Goal: Information Seeking & Learning: Learn about a topic

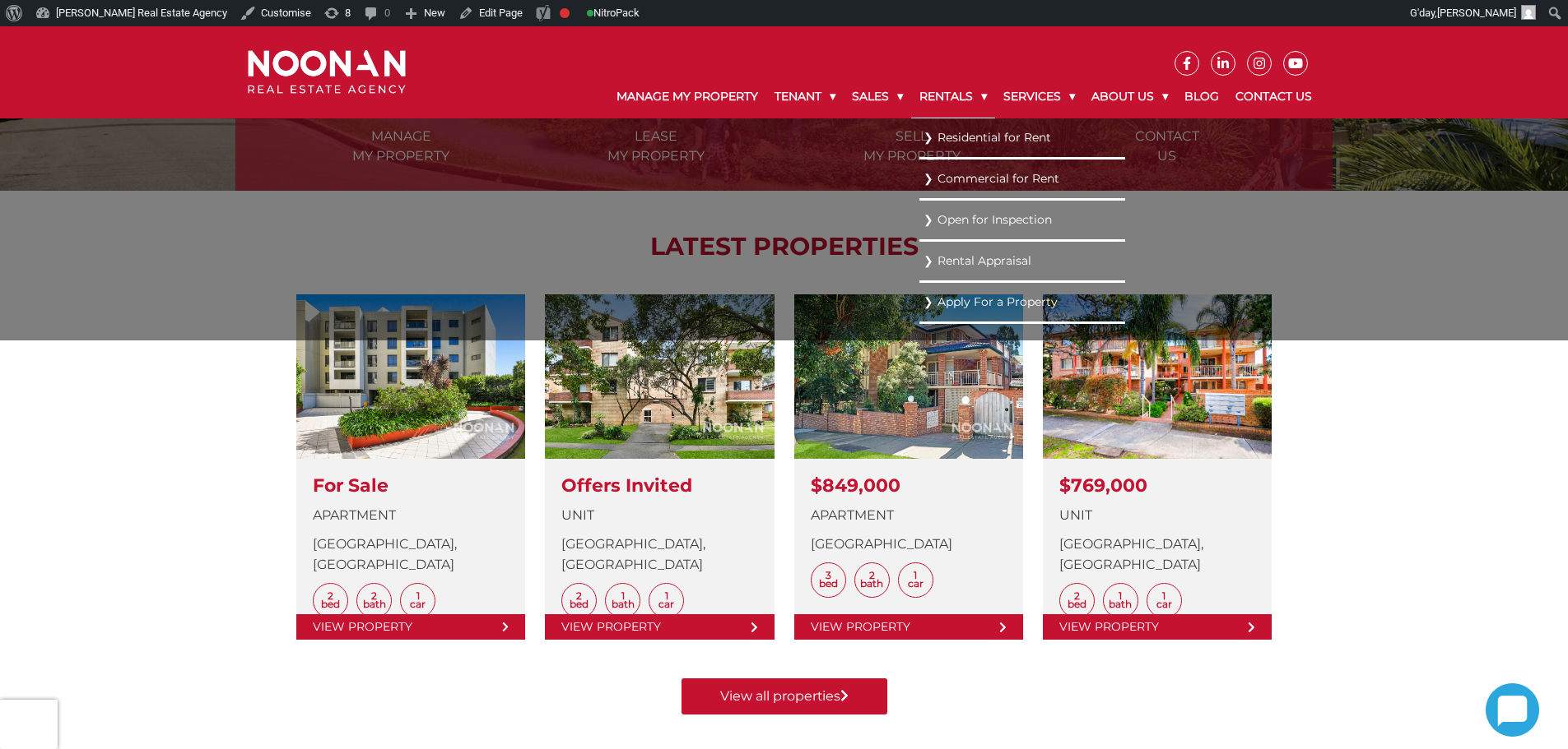
scroll to position [494, 0]
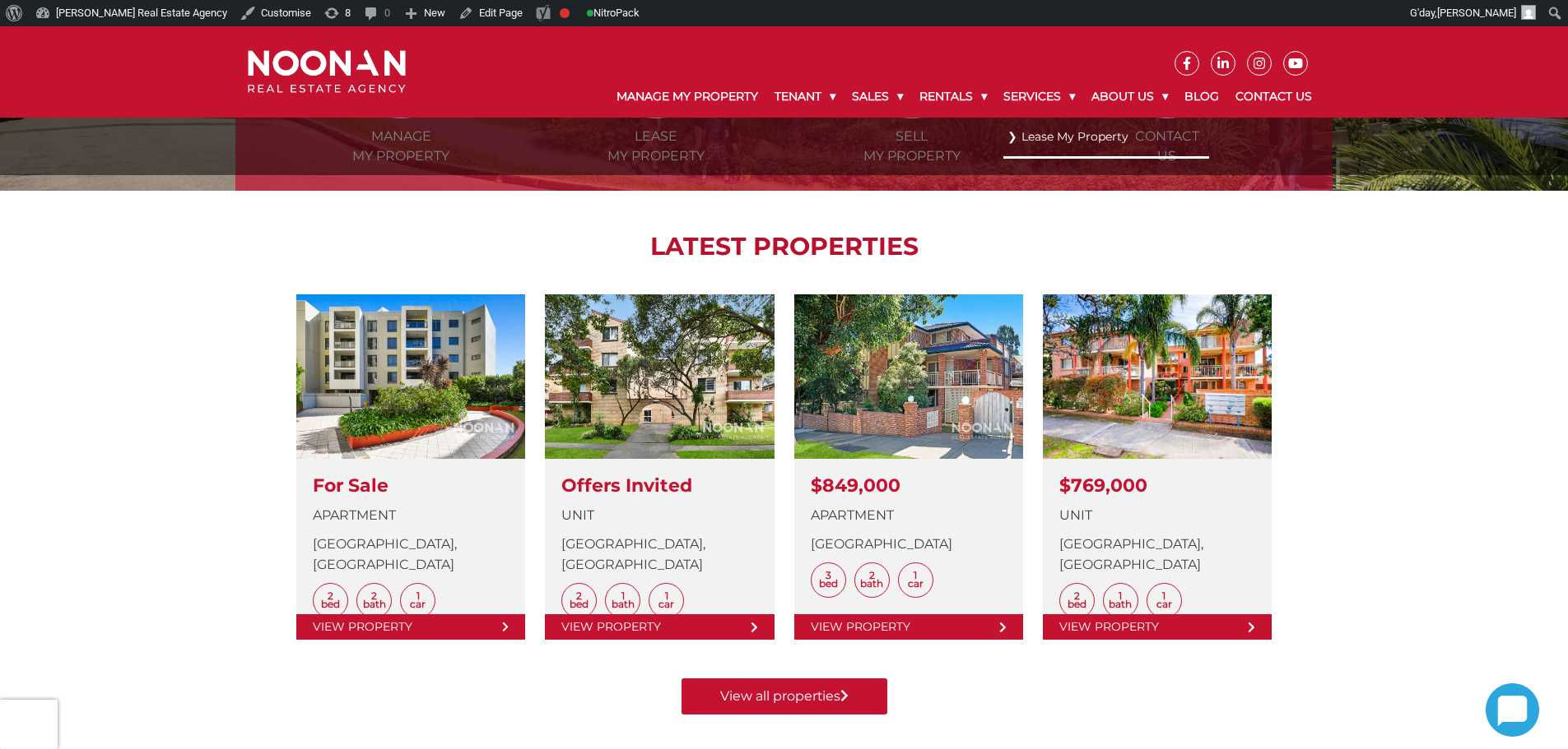
click at [1003, 132] on ul "Lease My Property" at bounding box center [1106, 146] width 206 height 58
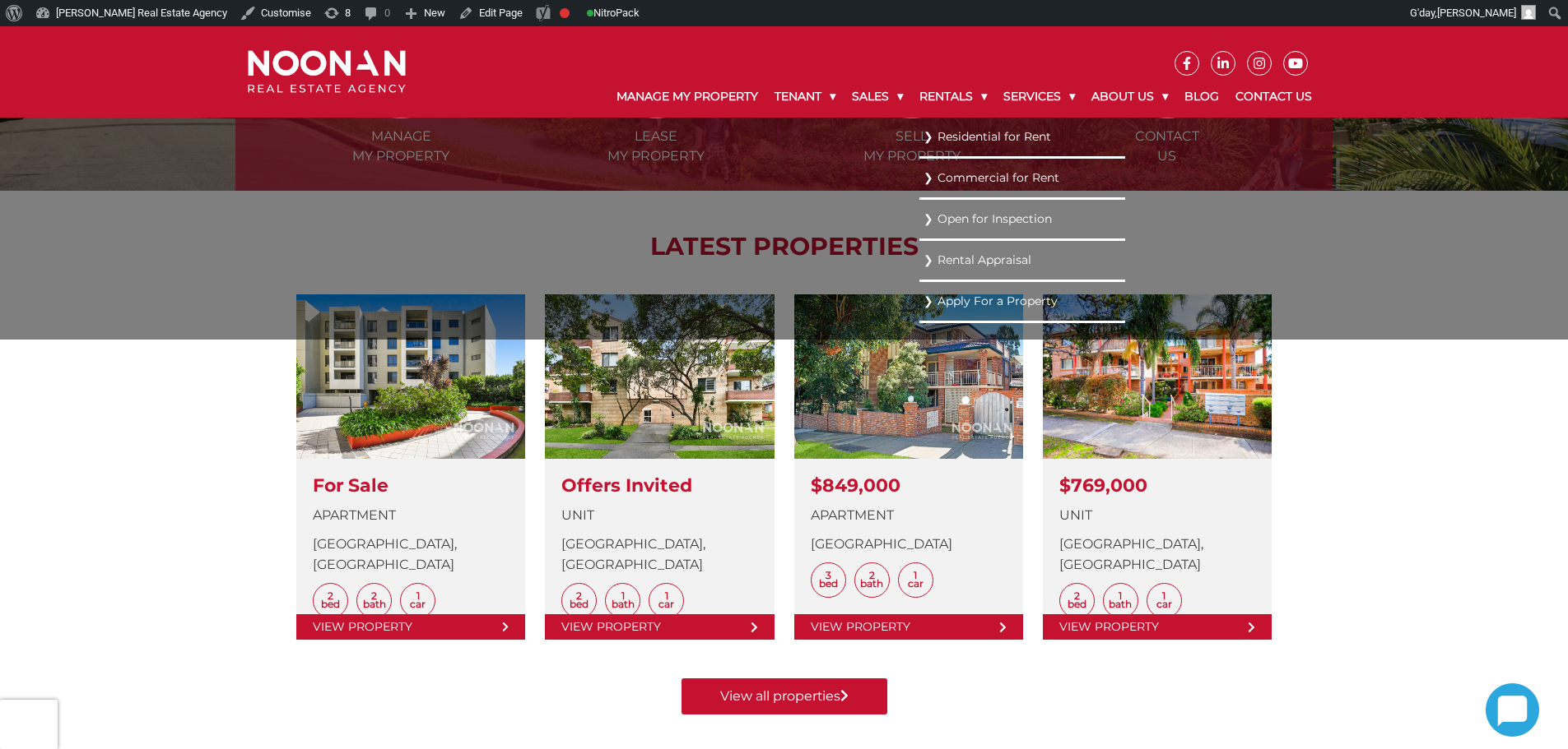
click at [960, 129] on link "Residential for Rent" at bounding box center [1022, 136] width 197 height 23
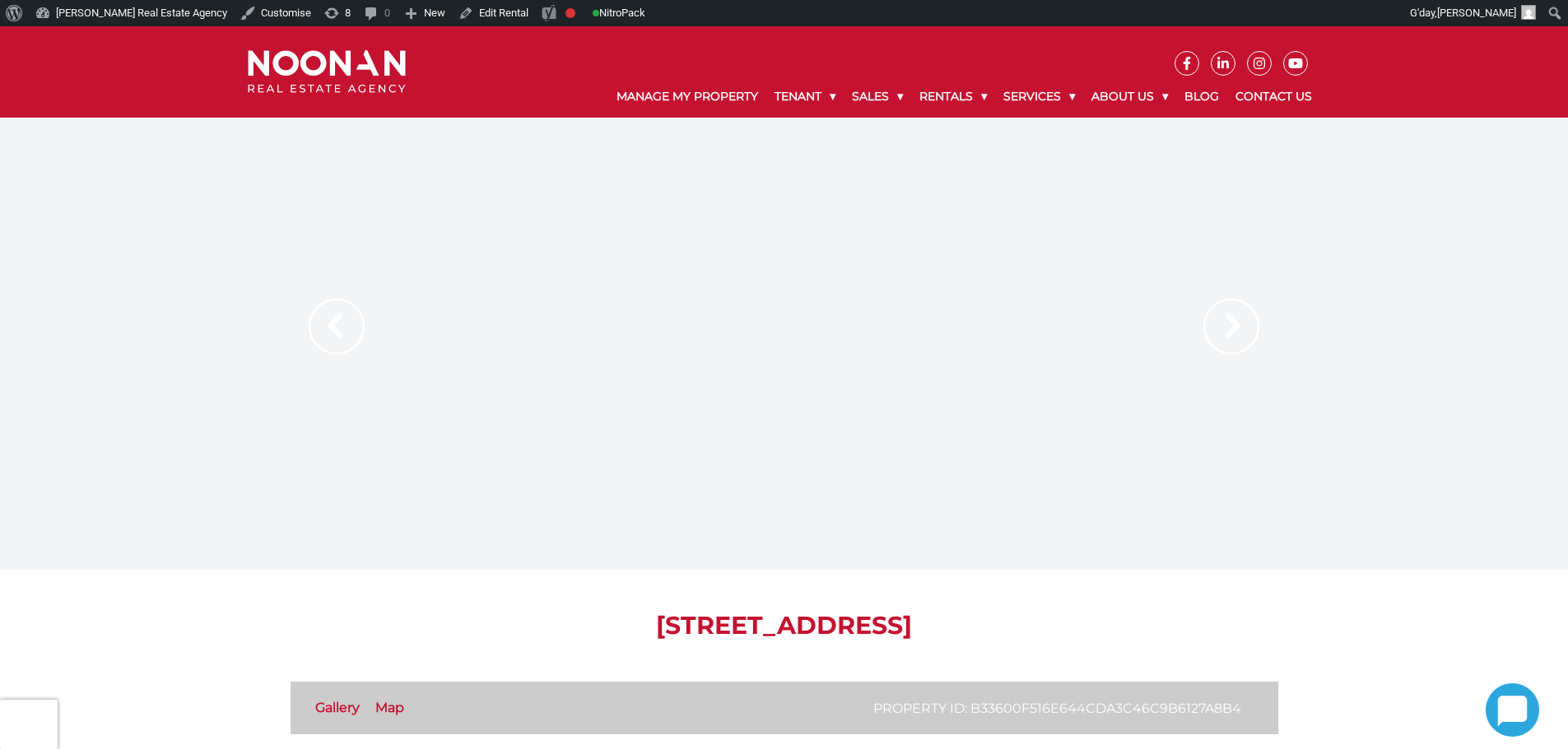
click at [1231, 332] on img at bounding box center [1231, 326] width 56 height 56
click at [1087, 627] on h1 "[STREET_ADDRESS]" at bounding box center [784, 626] width 987 height 29
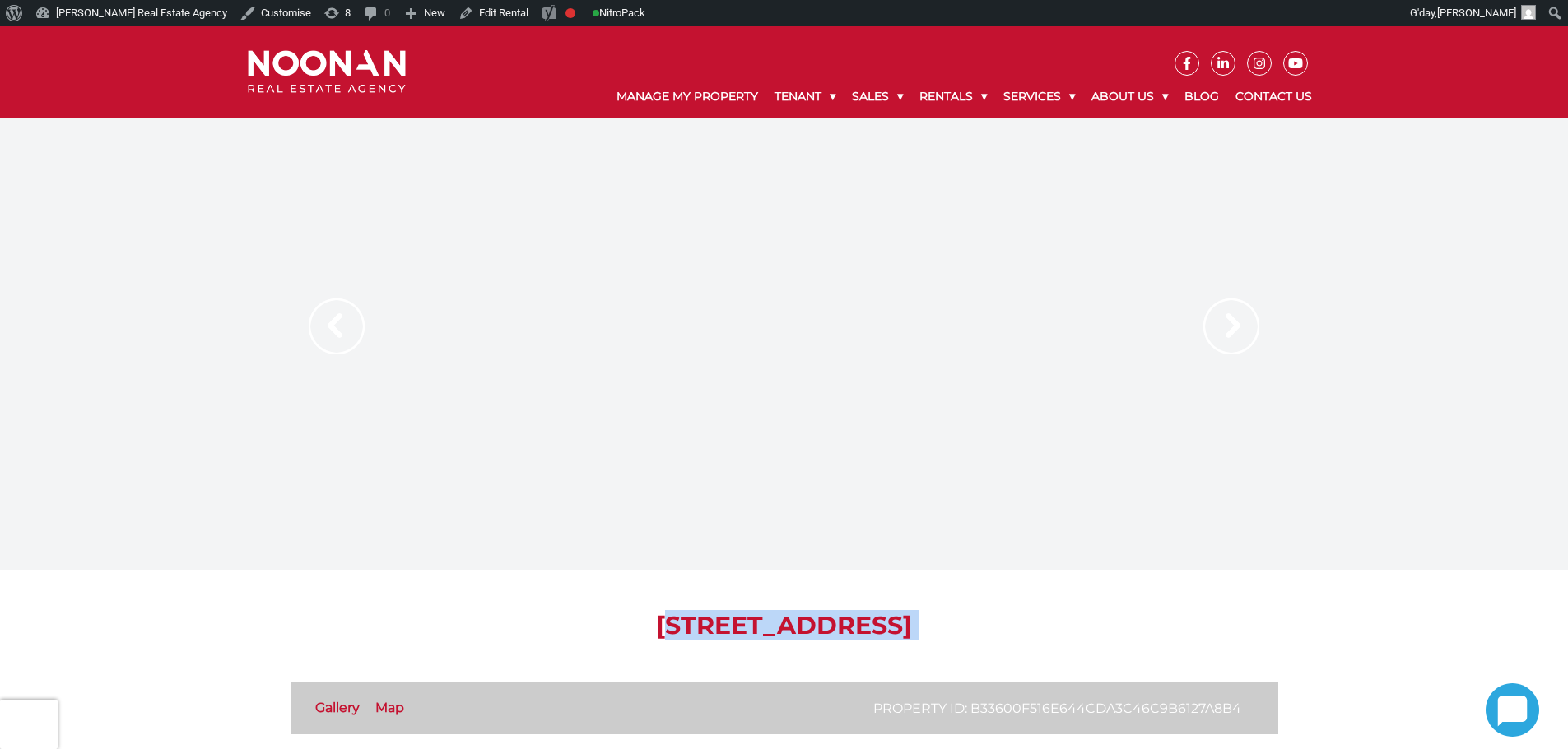
click at [1087, 627] on h1 "[STREET_ADDRESS]" at bounding box center [784, 626] width 987 height 29
click at [132, 258] on div at bounding box center [784, 344] width 1568 height 453
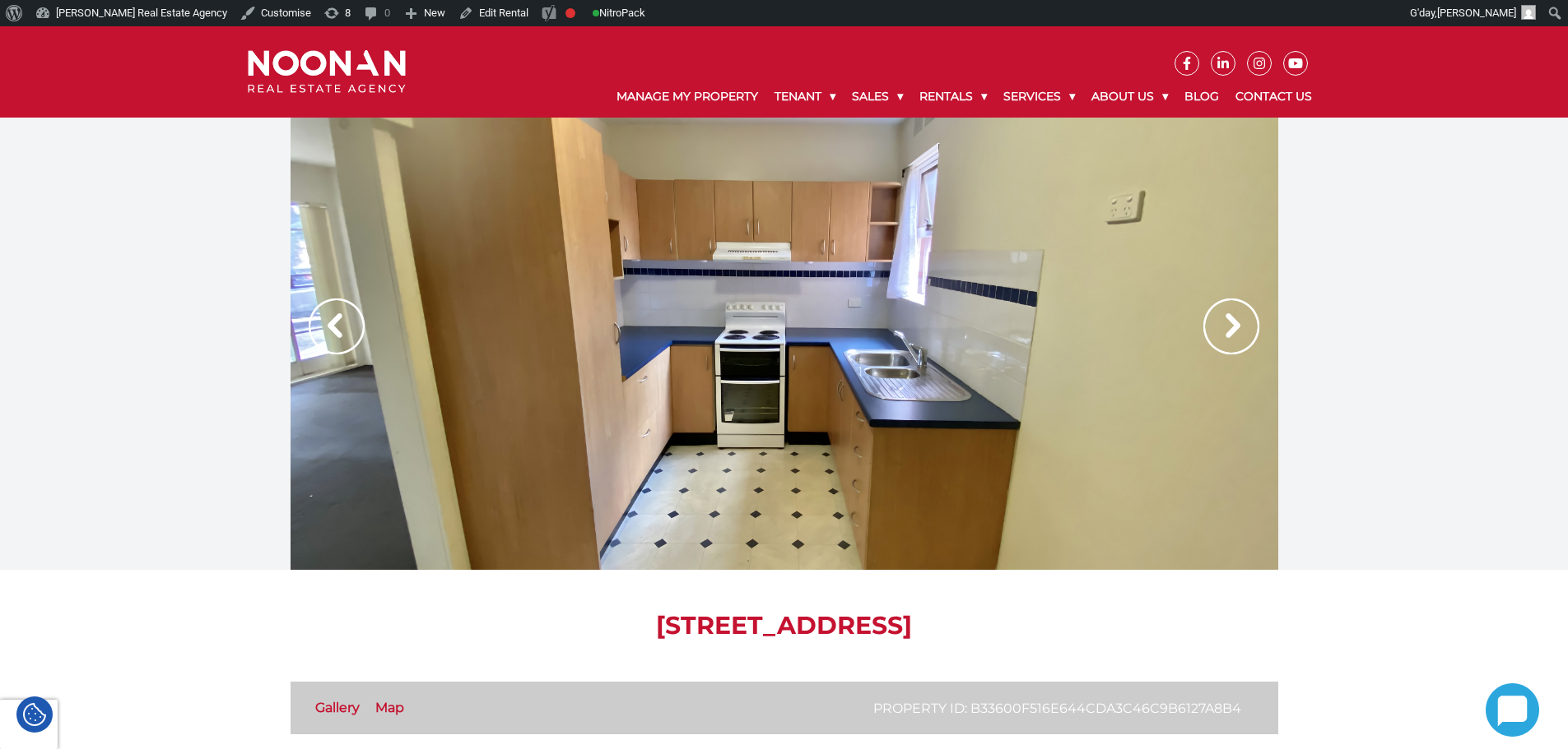
click at [1227, 318] on img at bounding box center [1231, 326] width 56 height 56
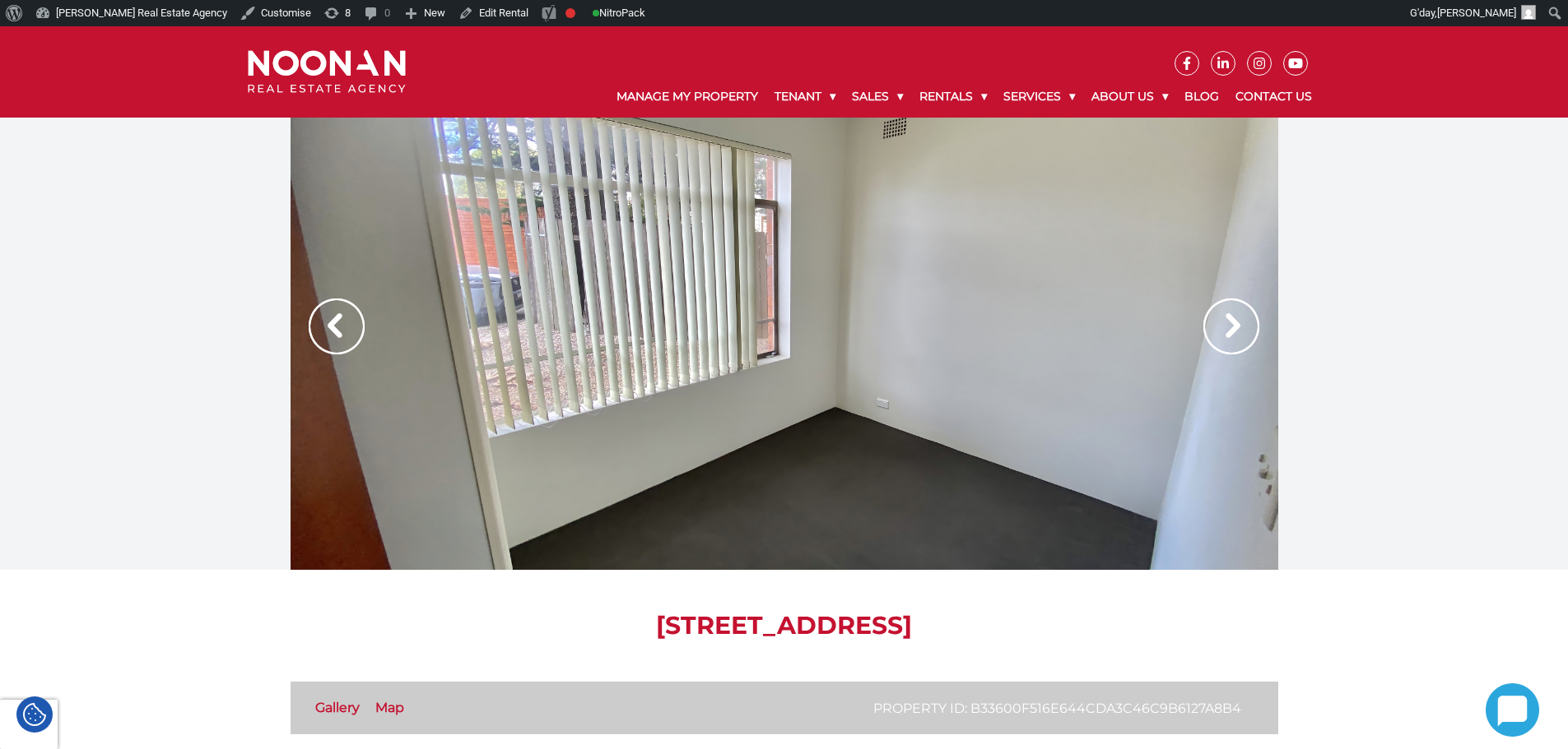
click at [1227, 318] on img at bounding box center [1231, 326] width 56 height 56
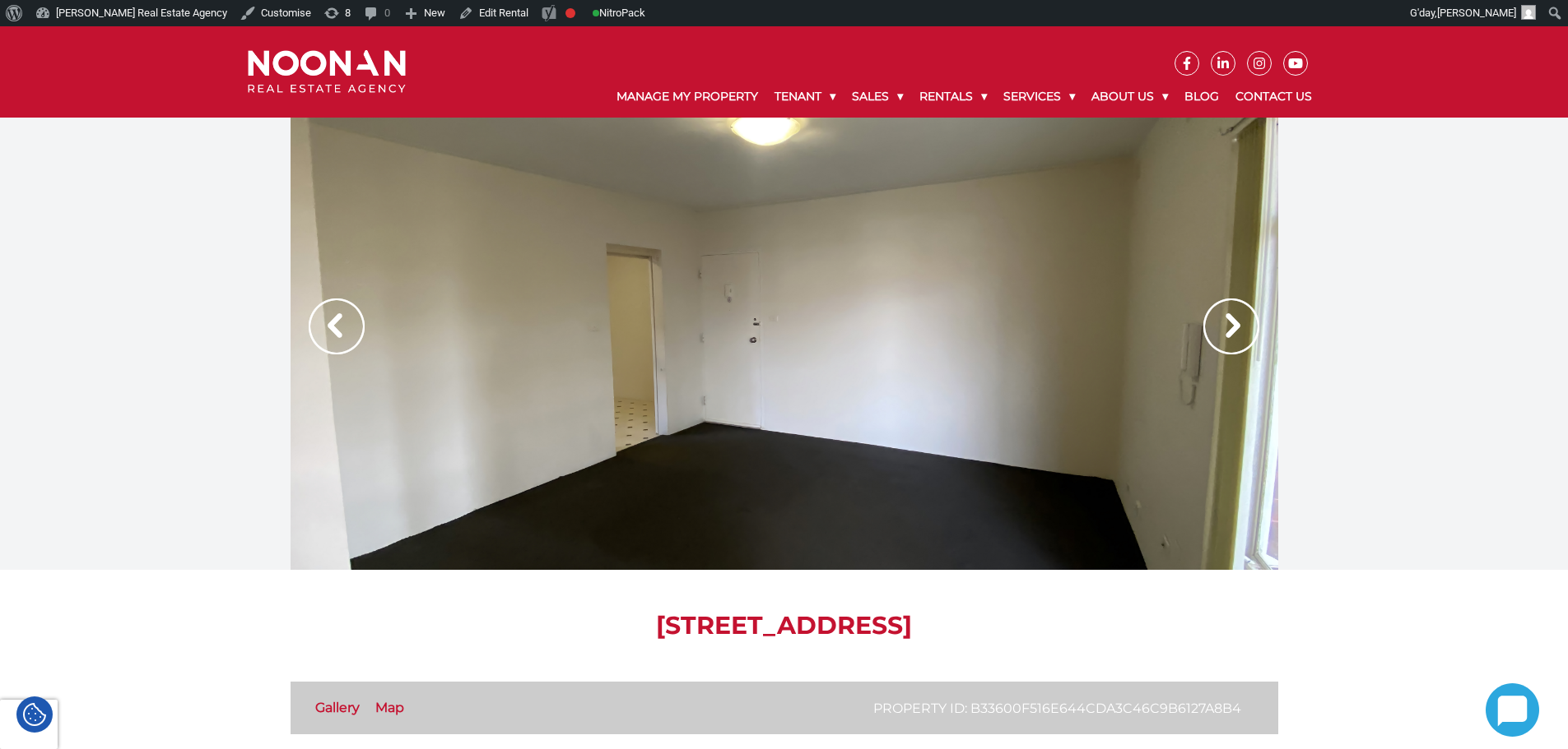
click at [330, 321] on img at bounding box center [336, 326] width 56 height 56
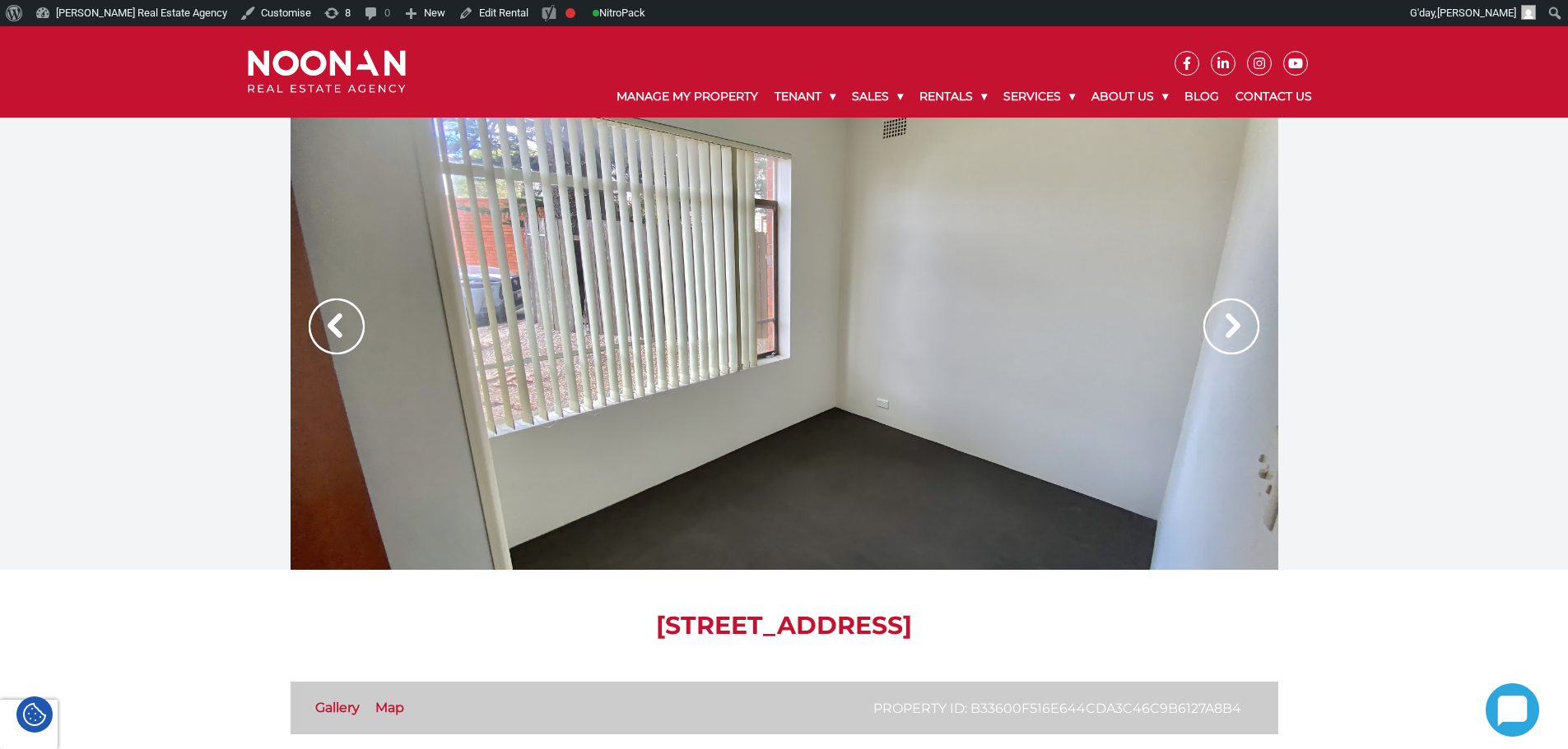
click at [1250, 325] on img at bounding box center [1231, 326] width 56 height 56
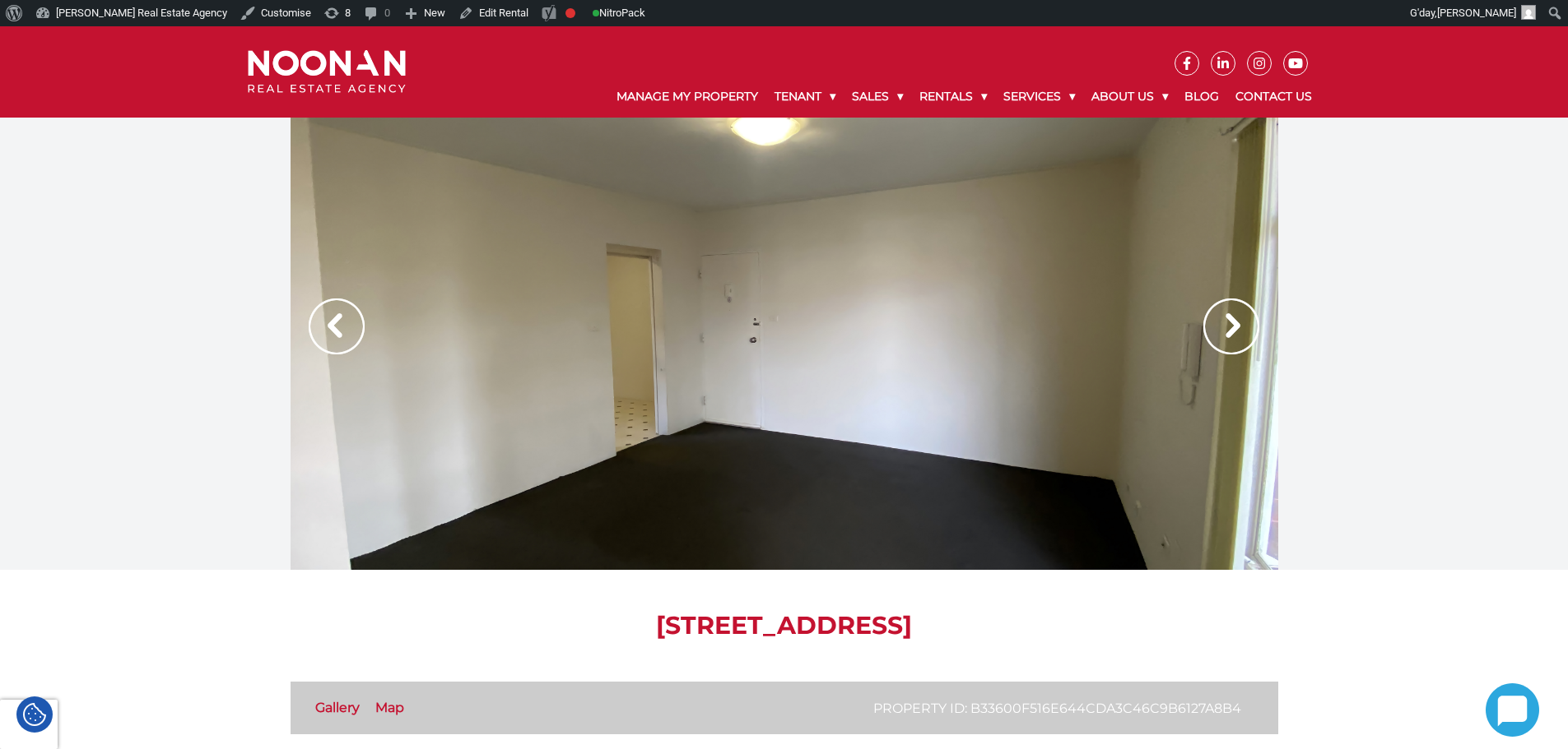
click at [1237, 325] on img at bounding box center [1231, 326] width 56 height 56
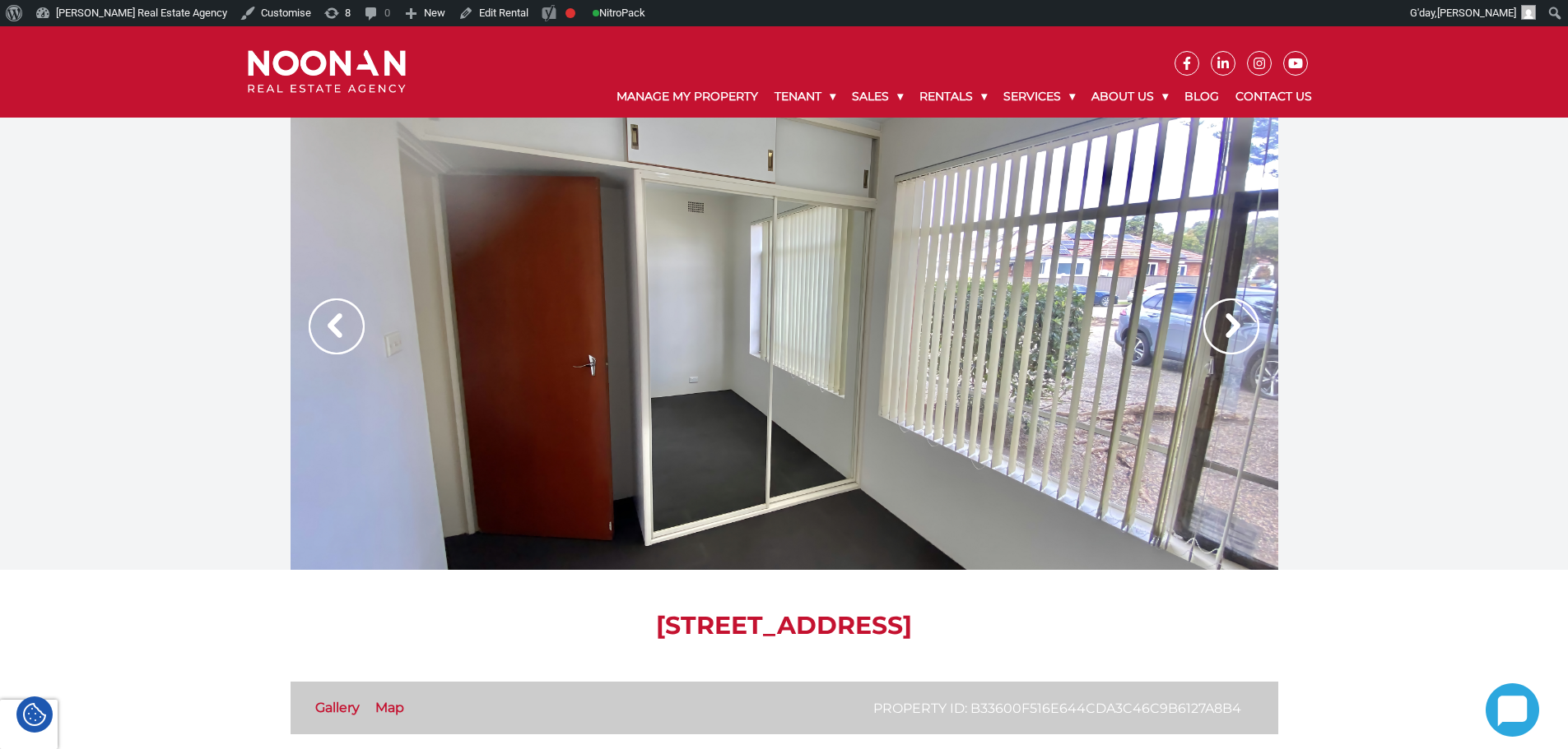
click at [1264, 316] on div at bounding box center [784, 344] width 987 height 453
click at [1220, 321] on img at bounding box center [1231, 326] width 56 height 56
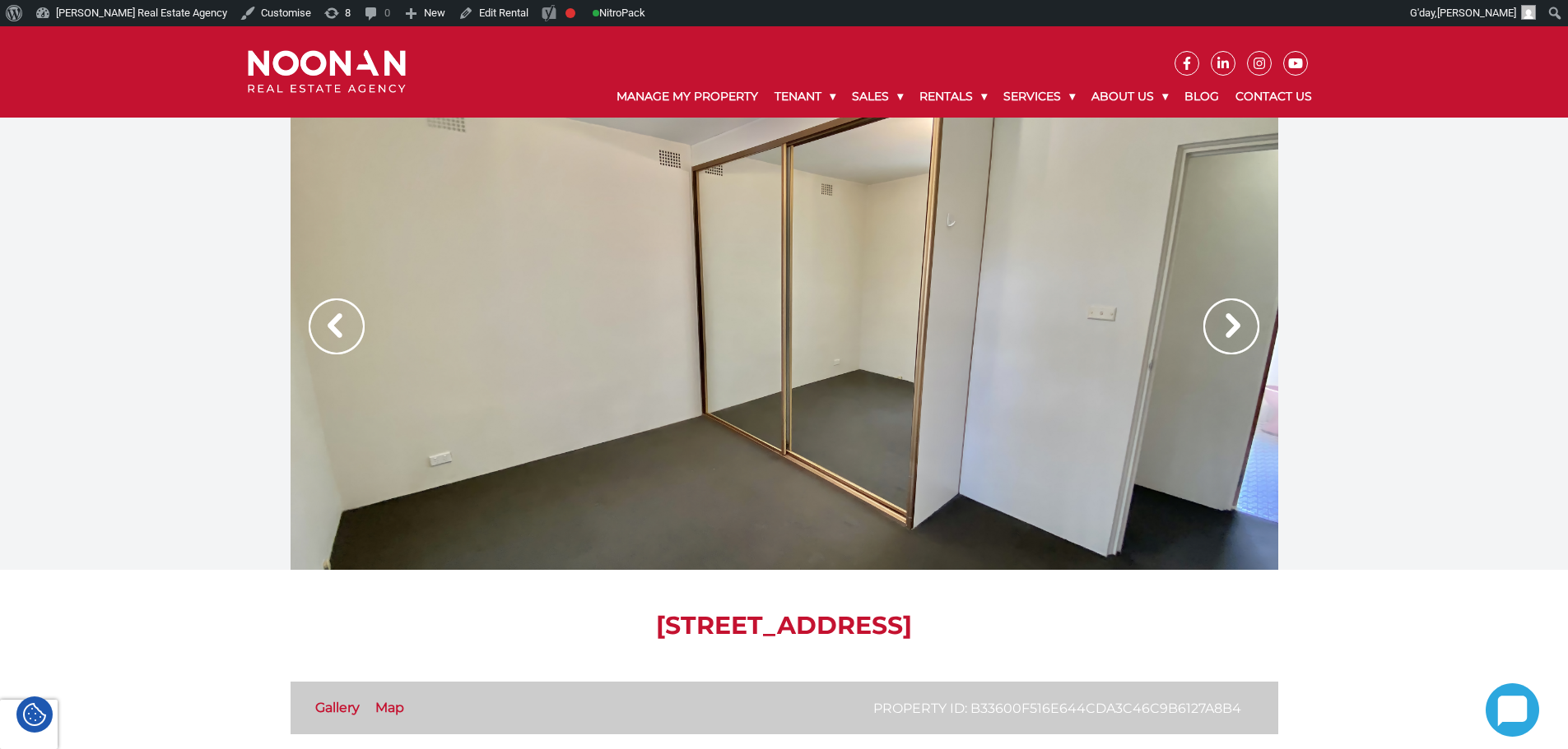
click at [1230, 325] on img at bounding box center [1231, 326] width 56 height 56
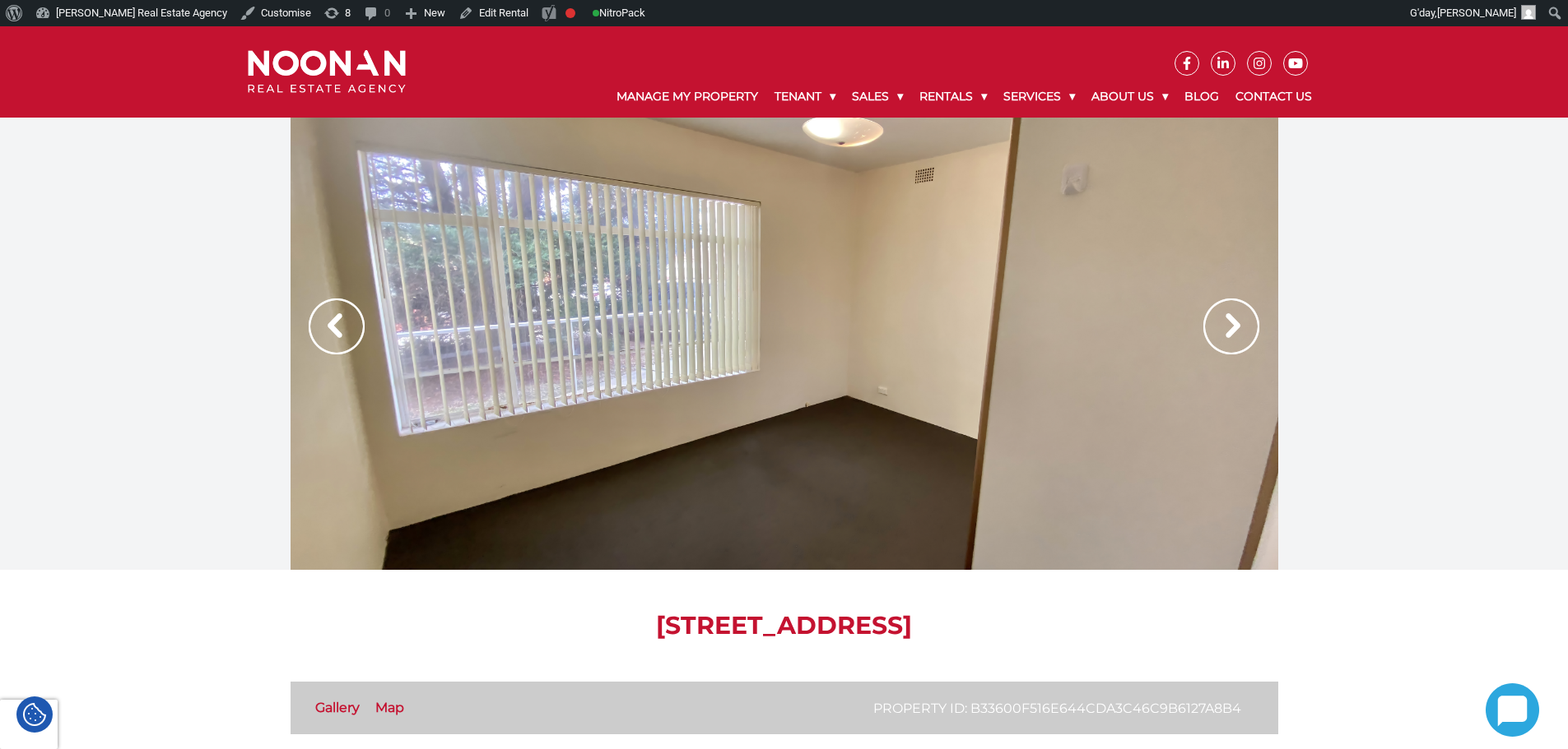
click at [1230, 325] on img at bounding box center [1231, 326] width 56 height 56
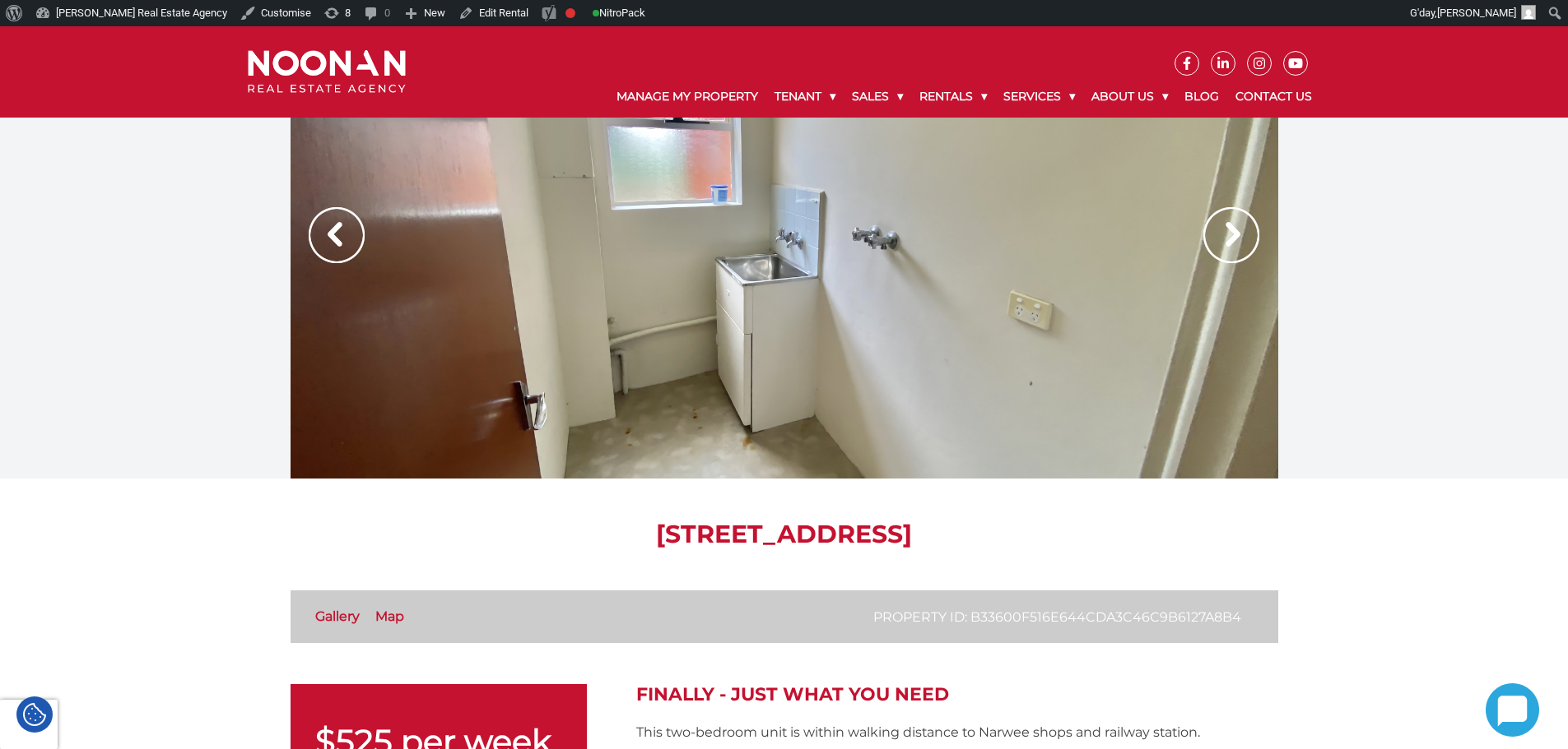
scroll to position [412, 0]
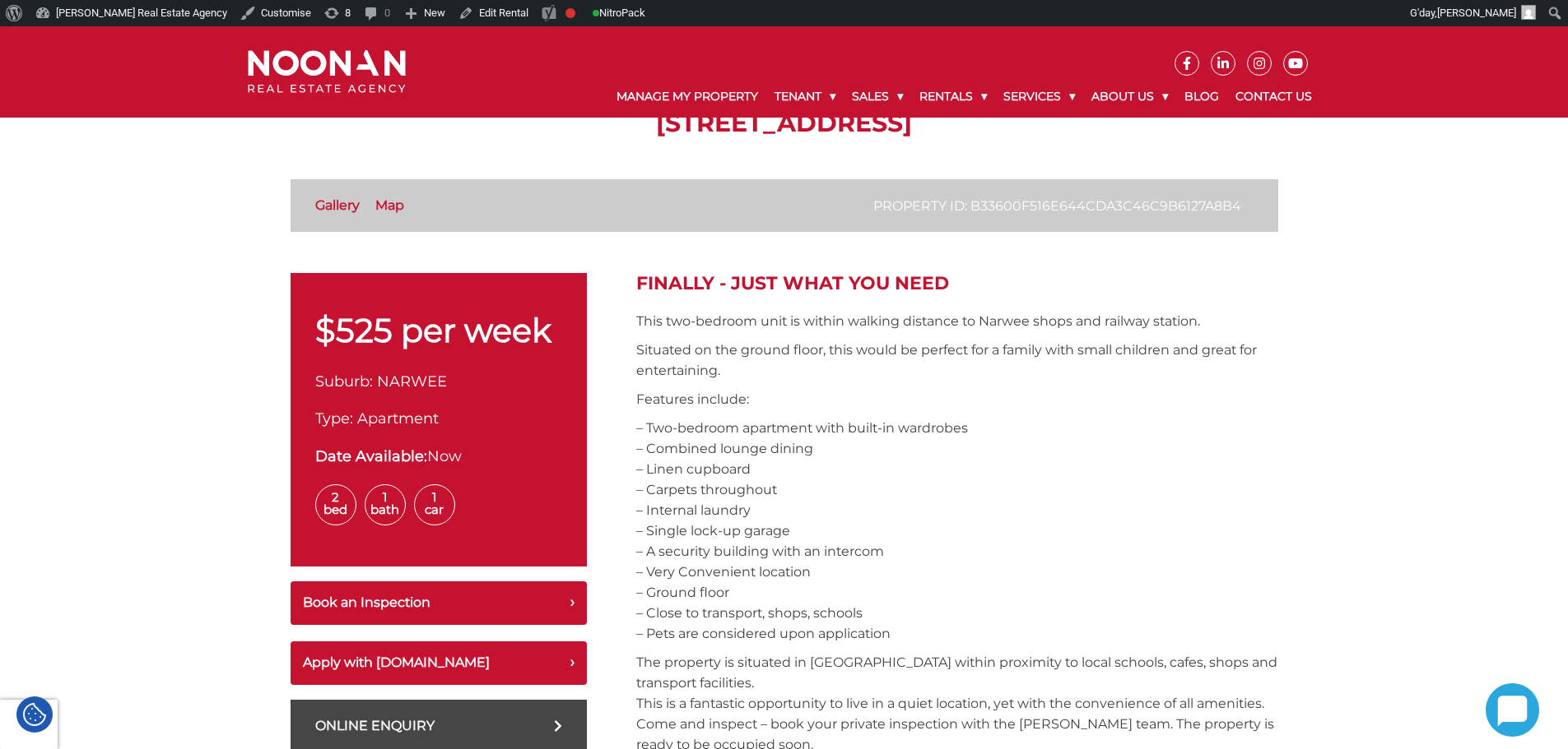
click at [1037, 564] on p "– Two-bedroom apartment with built-in wardrobes – Combined lounge dining – Line…" at bounding box center [957, 530] width 642 height 226
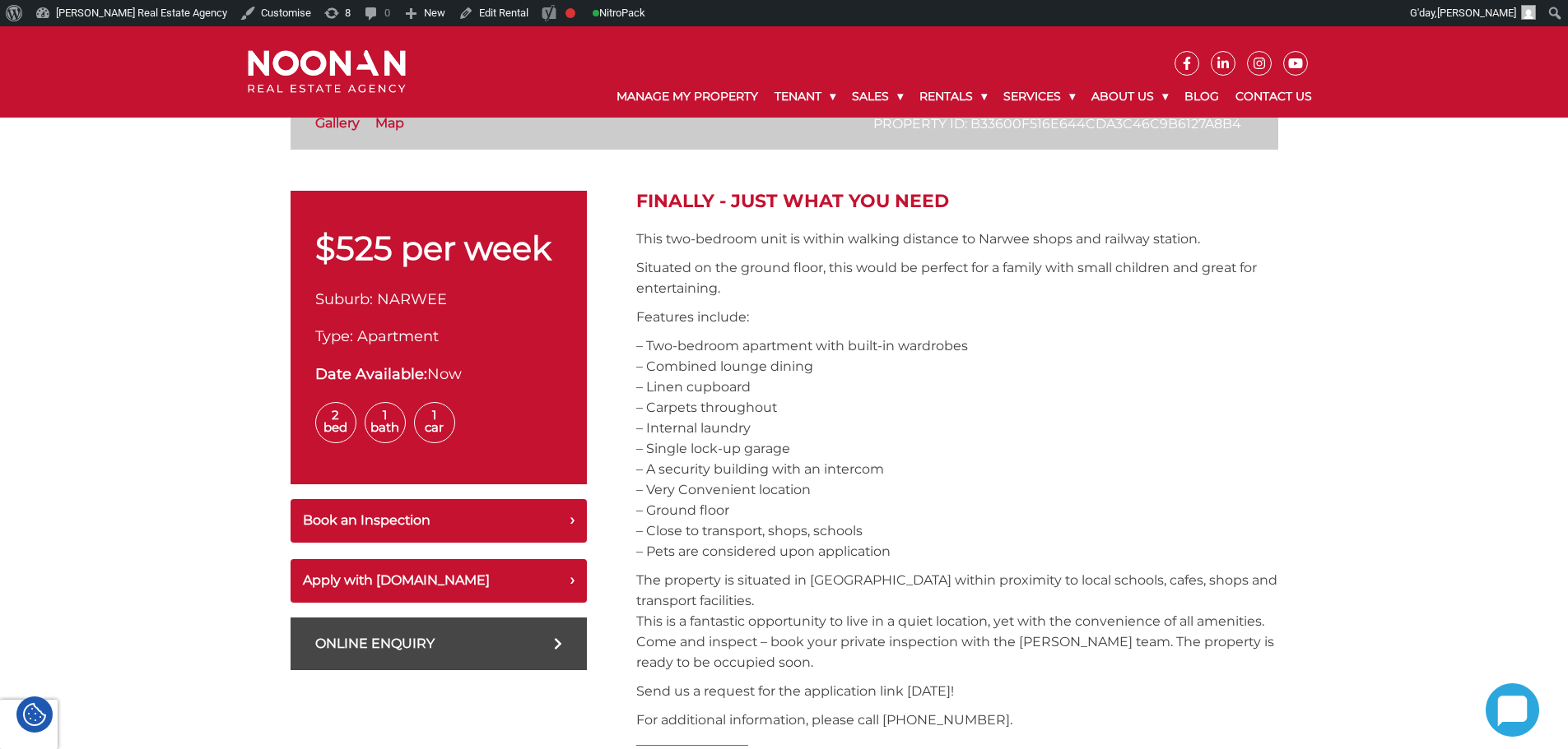
scroll to position [0, 0]
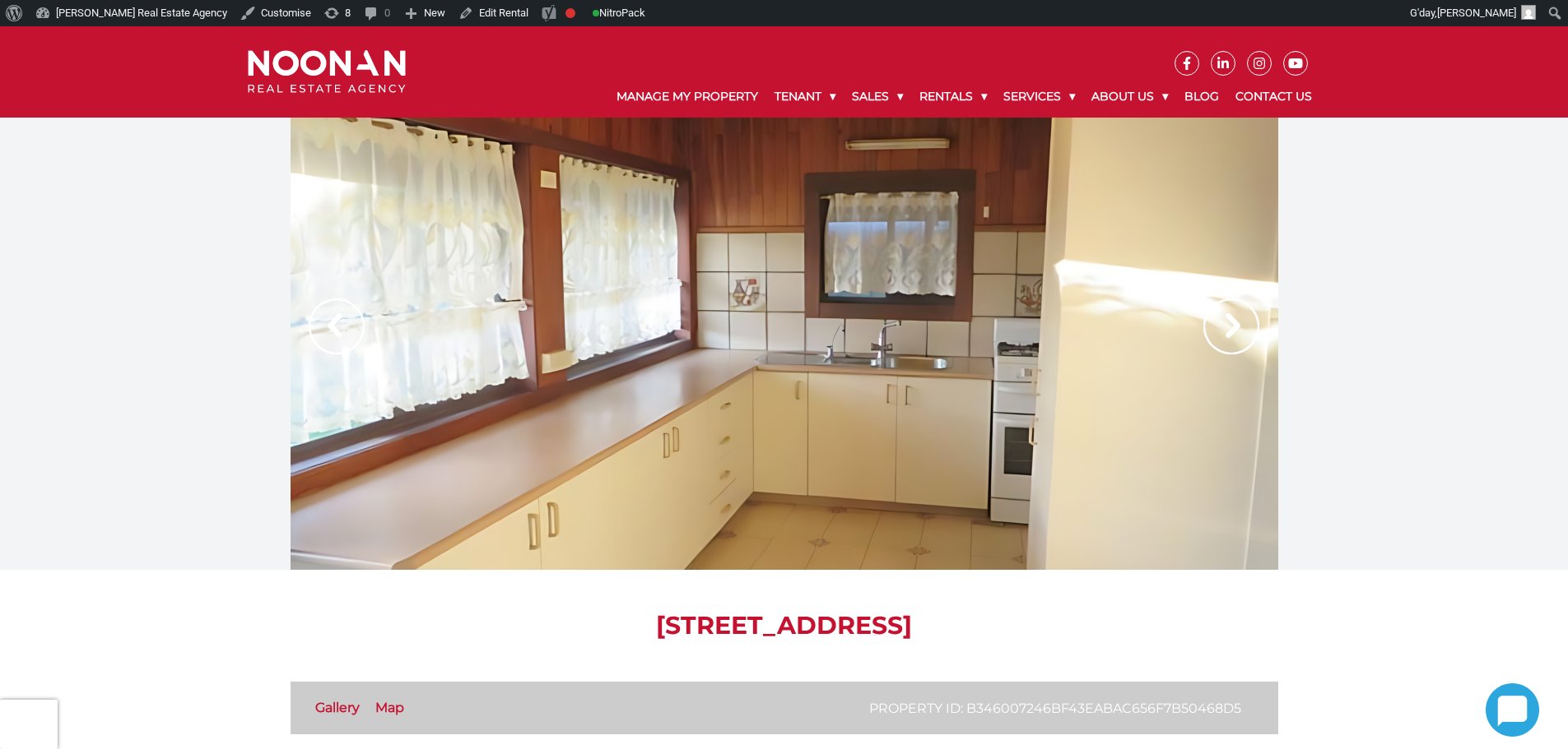
click at [1267, 309] on div at bounding box center [784, 344] width 987 height 453
click at [1239, 325] on img at bounding box center [1231, 326] width 56 height 56
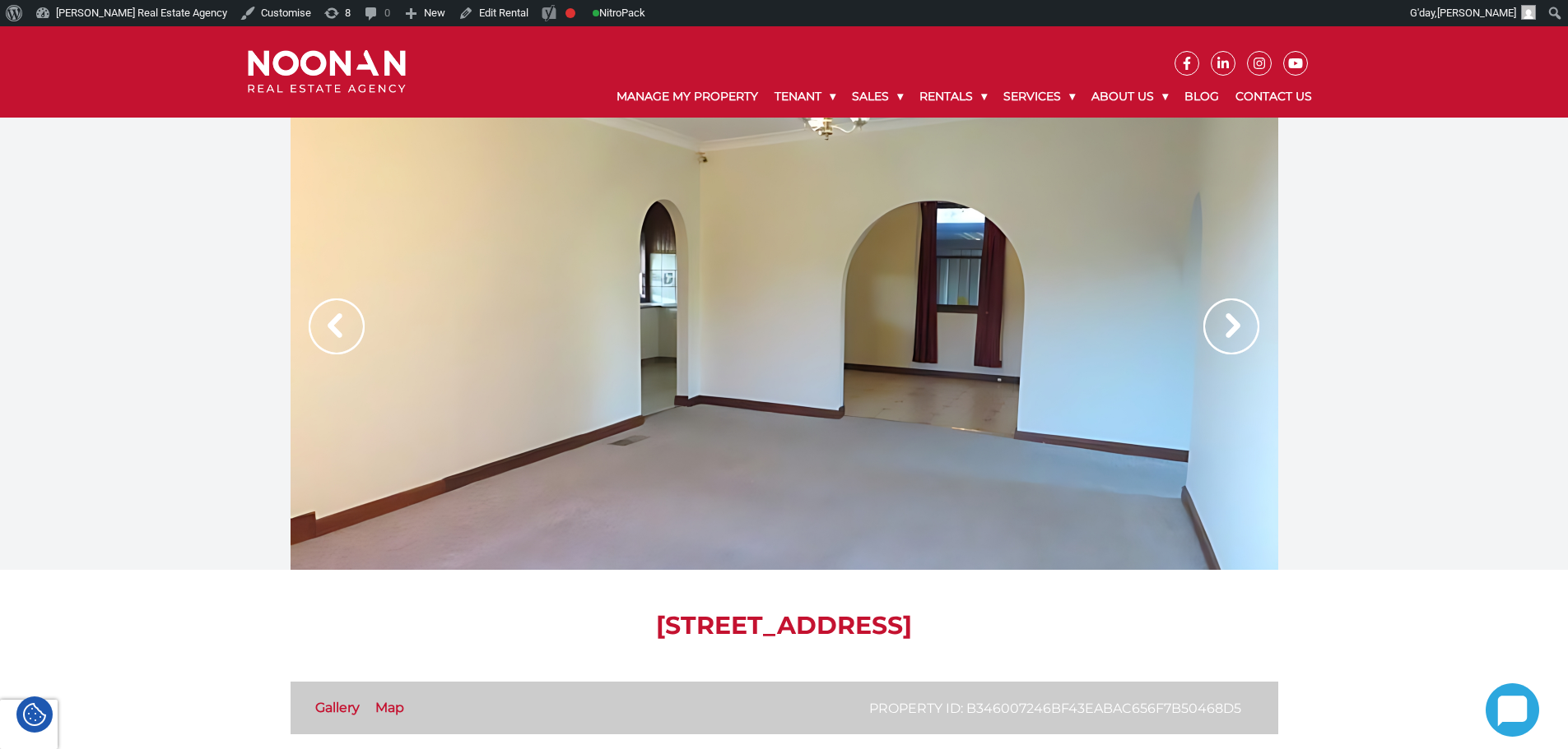
click at [1239, 325] on img at bounding box center [1231, 326] width 56 height 56
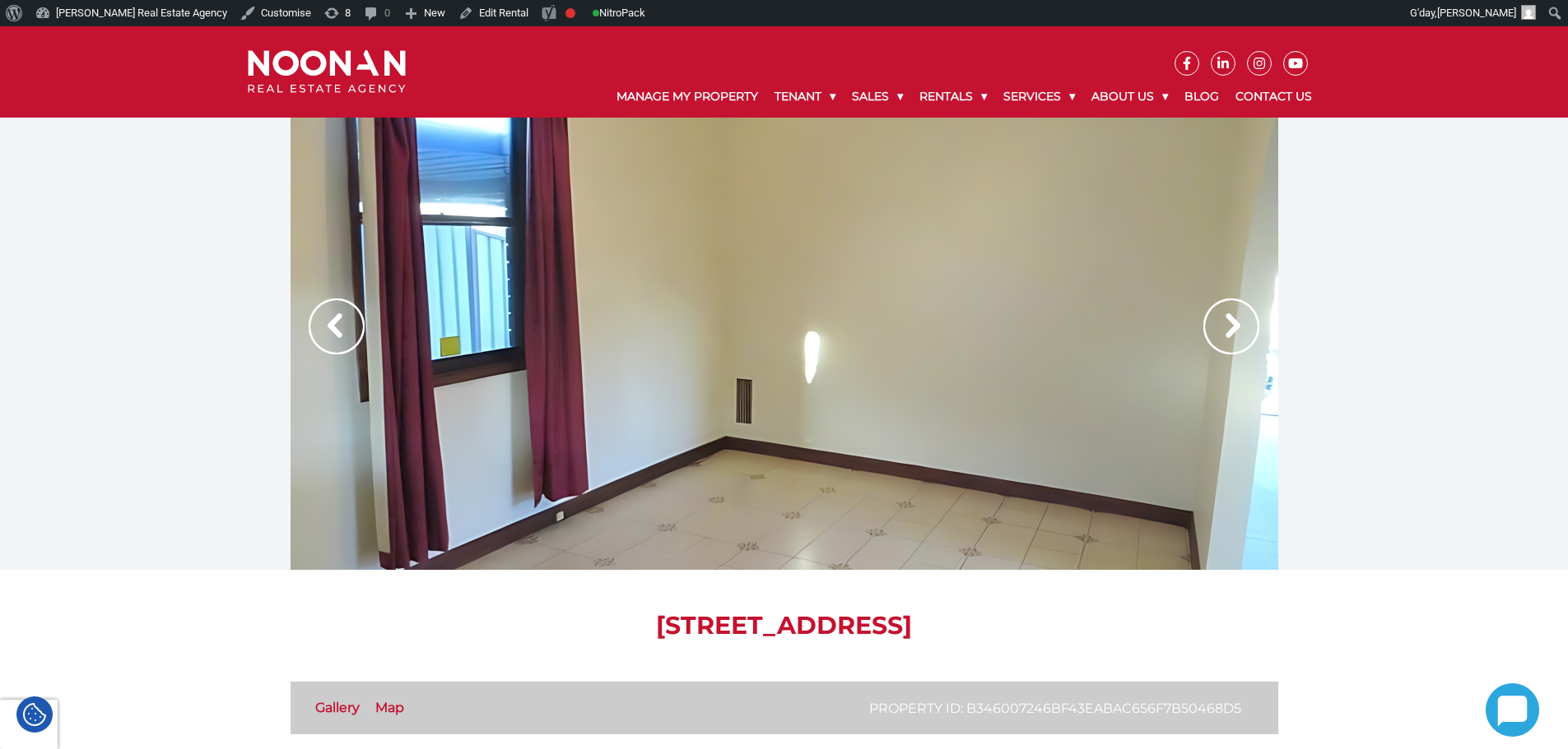
click at [1239, 325] on img at bounding box center [1231, 326] width 56 height 56
drag, startPoint x: 1239, startPoint y: 325, endPoint x: 1192, endPoint y: 336, distance: 48.3
click at [1239, 325] on img at bounding box center [1231, 326] width 56 height 56
